Goal: Information Seeking & Learning: Stay updated

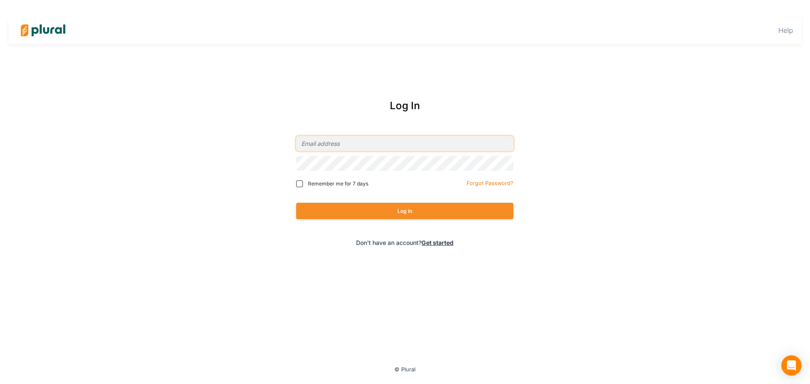
click at [350, 146] on input "email" at bounding box center [404, 143] width 217 height 15
type input "[EMAIL_ADDRESS][PERSON_NAME][DOMAIN_NAME]"
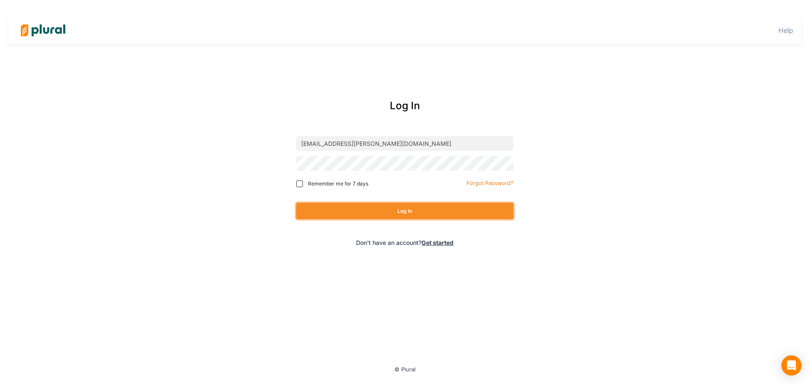
click at [366, 213] on button "Log In" at bounding box center [404, 211] width 217 height 16
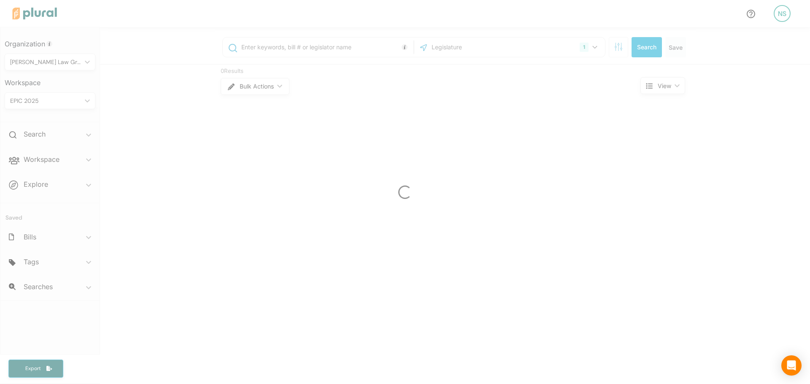
click at [65, 161] on div at bounding box center [405, 192] width 810 height 384
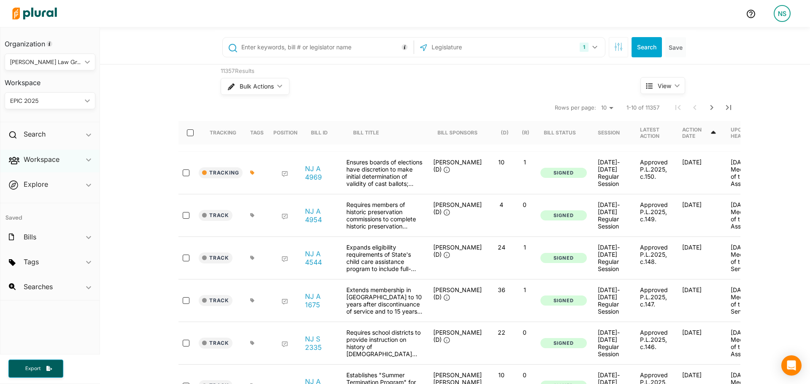
click at [78, 163] on div "Workspace ic_keyboard_arrow_down" at bounding box center [49, 161] width 99 height 23
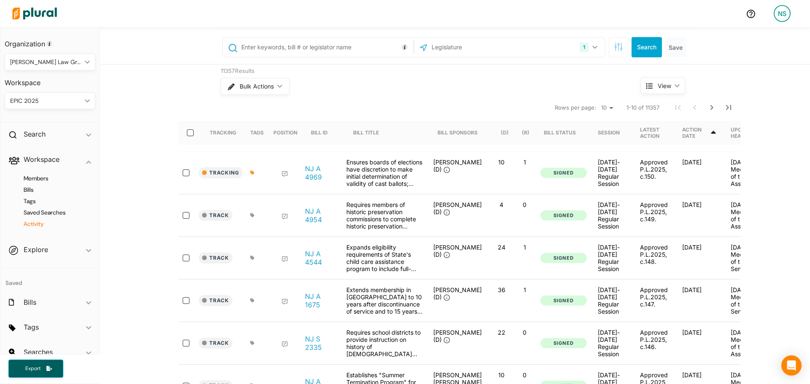
click at [34, 222] on h4 "Activity" at bounding box center [52, 224] width 78 height 8
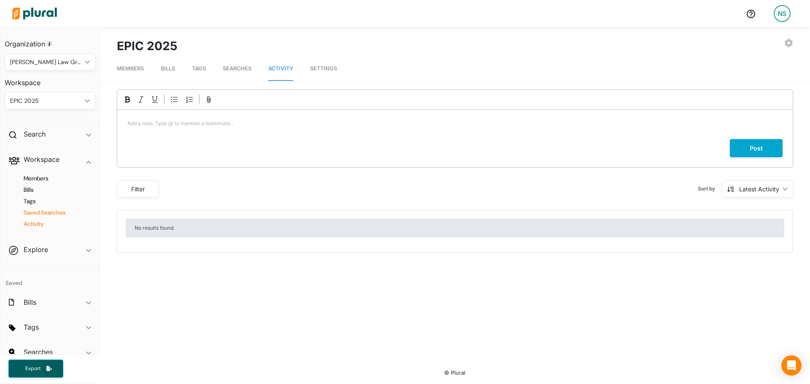
click at [57, 210] on h4 "Saved Searches" at bounding box center [52, 213] width 78 height 8
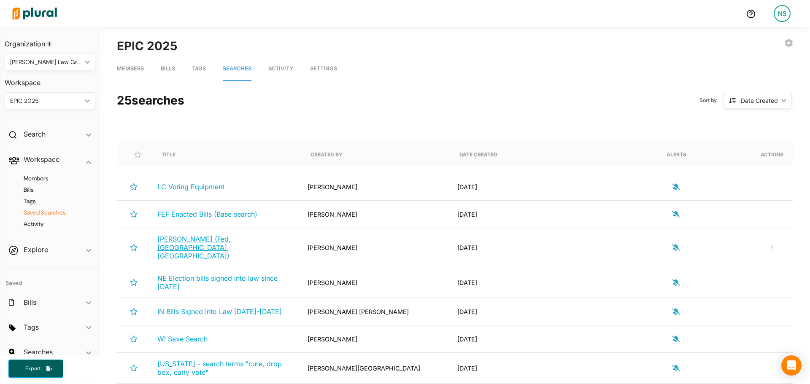
drag, startPoint x: 200, startPoint y: 242, endPoint x: 205, endPoint y: 243, distance: 5.3
click at [200, 242] on span "[PERSON_NAME] (Fed, [GEOGRAPHIC_DATA], [GEOGRAPHIC_DATA])" at bounding box center [193, 247] width 73 height 25
